Goal: Task Accomplishment & Management: Complete application form

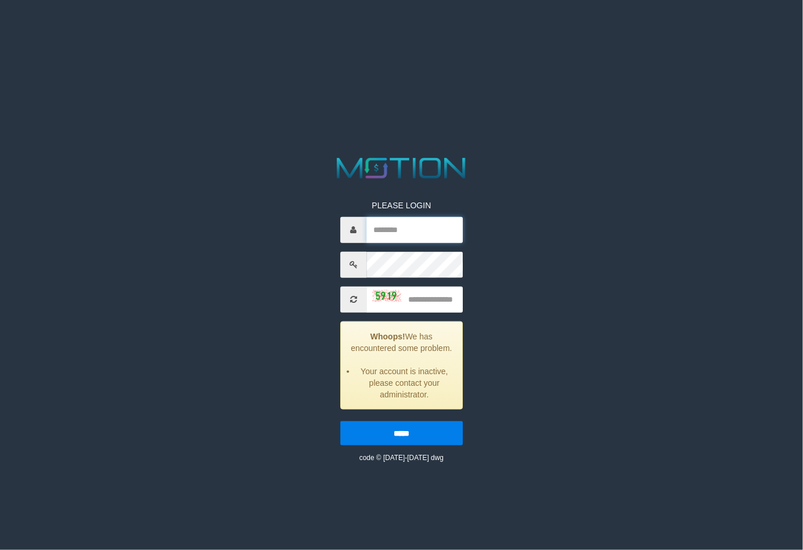
type input "**********"
click at [376, 298] on img at bounding box center [386, 296] width 29 height 12
